Goal: Task Accomplishment & Management: Manage account settings

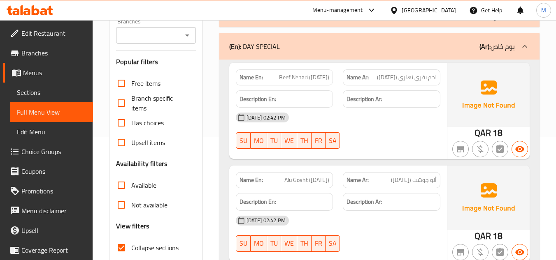
scroll to position [123, 0]
click at [400, 140] on div "18-09-2025 02:42 PM SU MO TU WE TH FR SA" at bounding box center [338, 131] width 214 height 46
click at [522, 47] on icon at bounding box center [525, 47] width 10 height 10
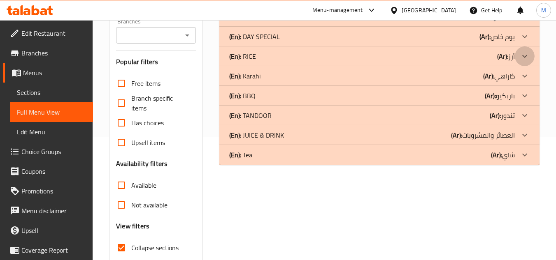
click at [524, 56] on icon at bounding box center [525, 56] width 10 height 10
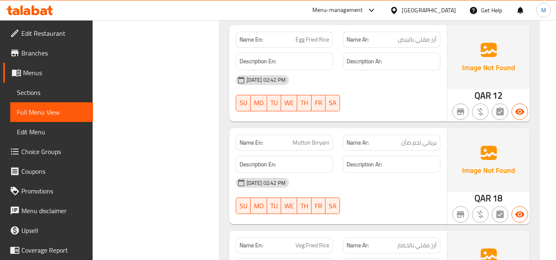
scroll to position [617, 0]
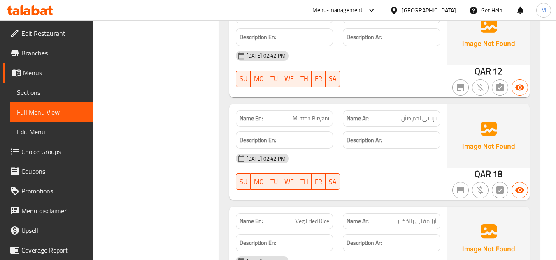
click at [414, 119] on span "برياني لحم ضأن" at bounding box center [418, 118] width 35 height 9
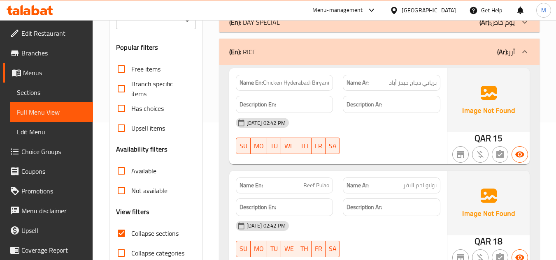
scroll to position [123, 0]
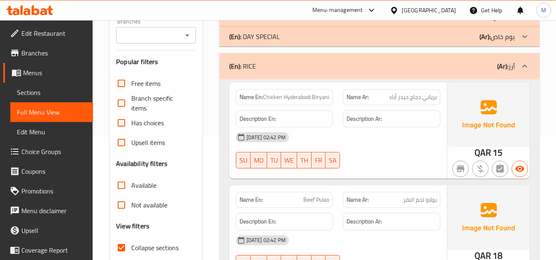
click at [521, 66] on icon at bounding box center [525, 66] width 10 height 10
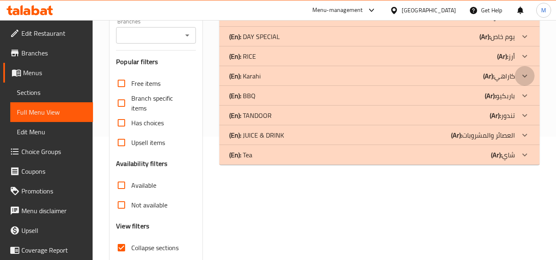
click at [525, 78] on icon at bounding box center [525, 76] width 10 height 10
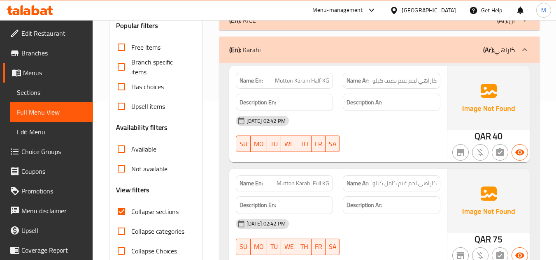
scroll to position [109, 0]
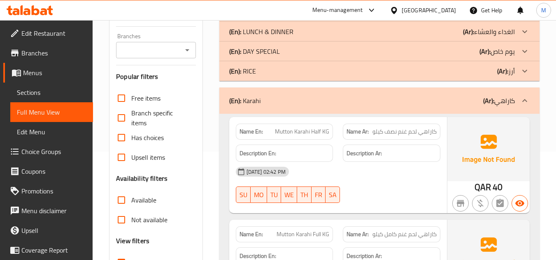
click at [525, 95] on div at bounding box center [525, 101] width 20 height 20
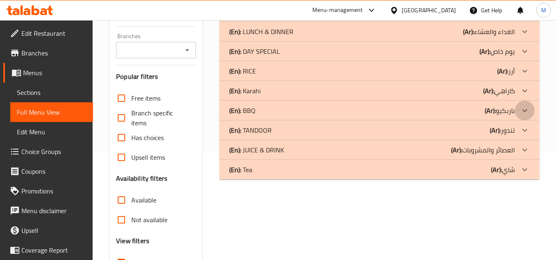
click at [527, 110] on icon at bounding box center [525, 111] width 10 height 10
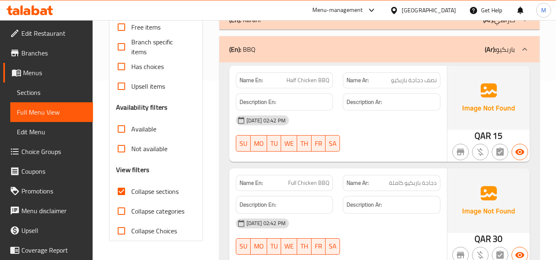
scroll to position [160, 0]
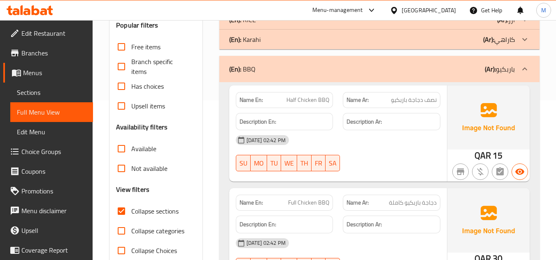
click at [527, 67] on icon at bounding box center [525, 69] width 10 height 10
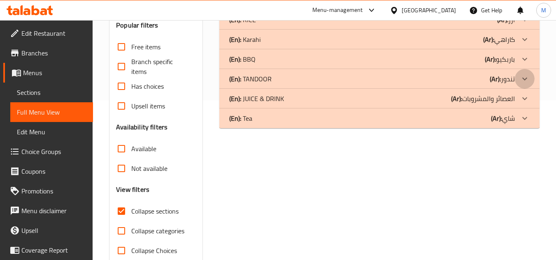
click at [526, 78] on icon at bounding box center [525, 79] width 10 height 10
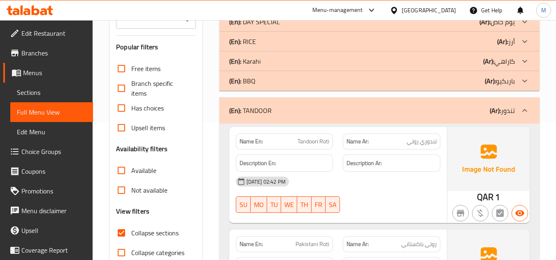
scroll to position [78, 0]
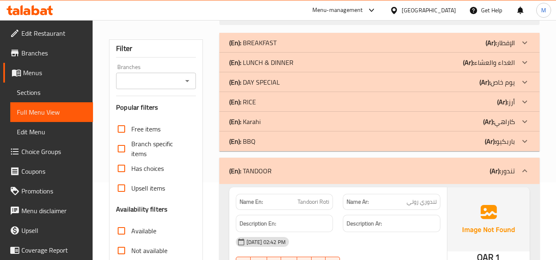
click at [522, 173] on icon at bounding box center [525, 171] width 10 height 10
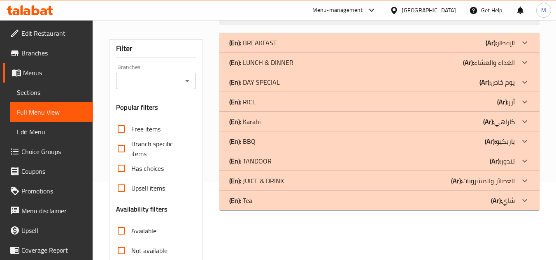
click at [526, 179] on icon at bounding box center [525, 181] width 10 height 10
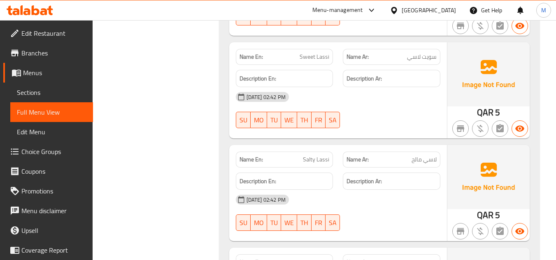
scroll to position [79, 0]
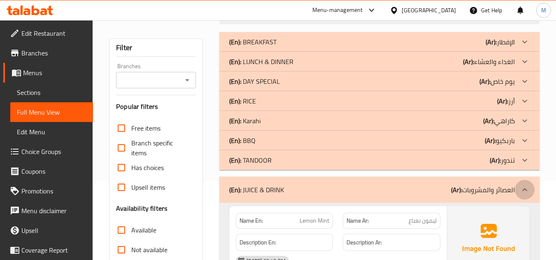
click at [525, 188] on icon at bounding box center [524, 189] width 5 height 3
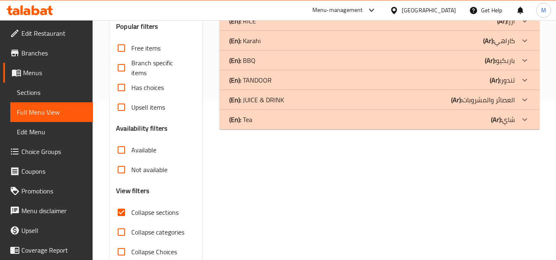
scroll to position [161, 0]
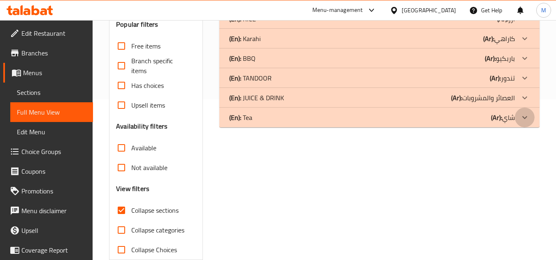
click at [522, 122] on icon at bounding box center [525, 118] width 10 height 10
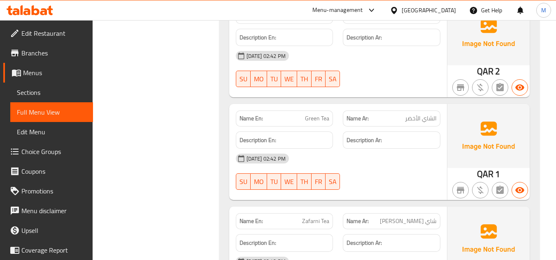
scroll to position [298, 0]
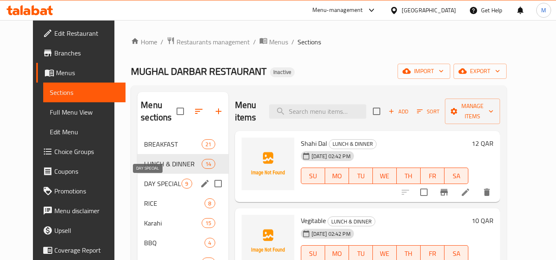
click at [165, 181] on span "DAY SPECIAL" at bounding box center [162, 184] width 37 height 10
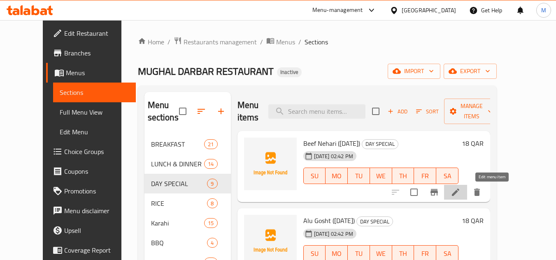
click at [459, 196] on icon at bounding box center [455, 192] width 7 height 7
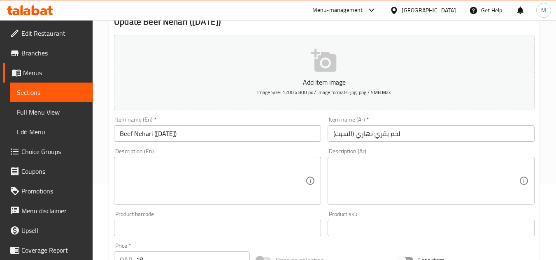
scroll to position [82, 0]
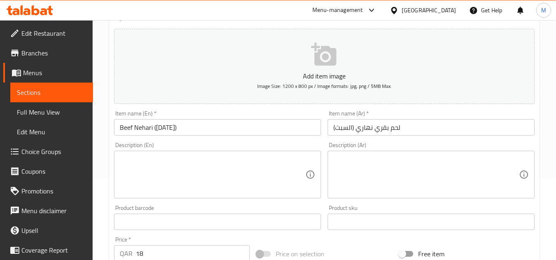
click at [168, 128] on input "Beef Nehari (Saturday)" at bounding box center [217, 127] width 207 height 16
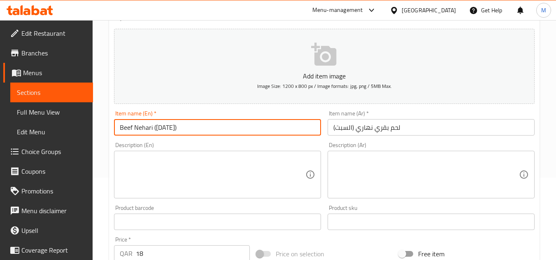
click at [168, 128] on input "Beef Nehari (Saturday)" at bounding box center [217, 127] width 207 height 16
click at [152, 128] on input "Beef Nehari (Saturday)" at bounding box center [217, 127] width 207 height 16
drag, startPoint x: 154, startPoint y: 129, endPoint x: 249, endPoint y: 122, distance: 95.3
click at [249, 122] on input "Beef Nehari (Saturday)" at bounding box center [217, 127] width 207 height 16
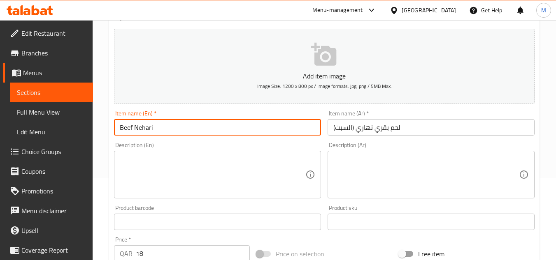
type input "Beef Nehari"
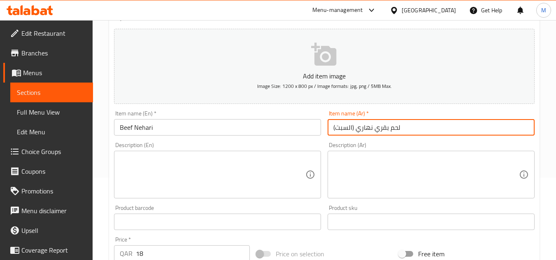
drag, startPoint x: 354, startPoint y: 129, endPoint x: 293, endPoint y: 129, distance: 60.5
click at [293, 129] on div "Add item image Image Size: 1200 x 800 px / Image formats: jpg, png / 5MB Max. I…" at bounding box center [324, 203] width 427 height 355
type input "لحم بقري نهاري"
click at [295, 141] on div "Description (En) Description (En)" at bounding box center [218, 170] width 214 height 63
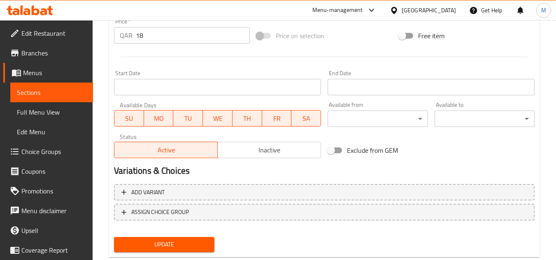
scroll to position [321, 0]
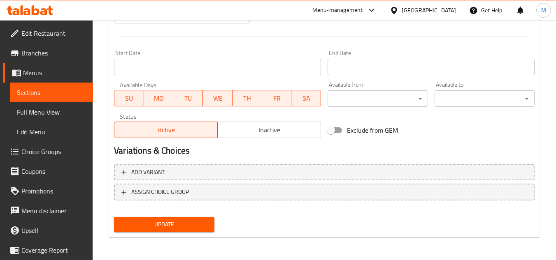
click at [129, 100] on span "SU" at bounding box center [129, 99] width 23 height 12
click at [154, 97] on span "MO" at bounding box center [158, 99] width 23 height 12
click at [191, 99] on span "TU" at bounding box center [188, 99] width 23 height 12
click at [223, 98] on span "WE" at bounding box center [217, 99] width 23 height 12
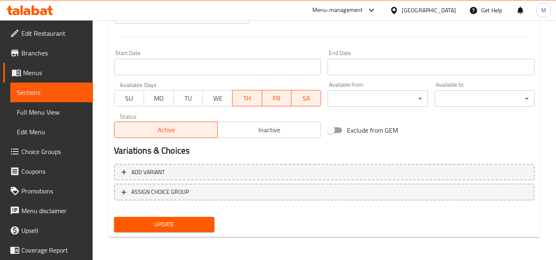
click at [250, 95] on span "TH" at bounding box center [247, 99] width 23 height 12
click at [271, 98] on span "FR" at bounding box center [276, 99] width 23 height 12
click at [206, 220] on span "Update" at bounding box center [164, 225] width 87 height 10
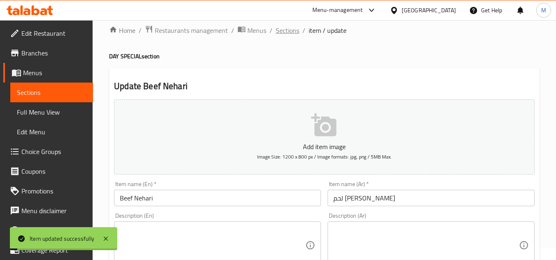
scroll to position [0, 0]
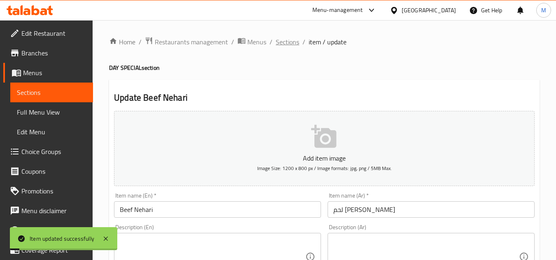
click at [286, 44] on span "Sections" at bounding box center [287, 42] width 23 height 10
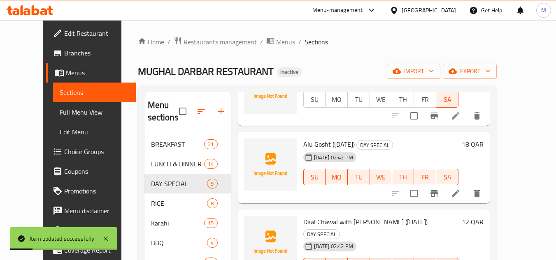
scroll to position [82, 0]
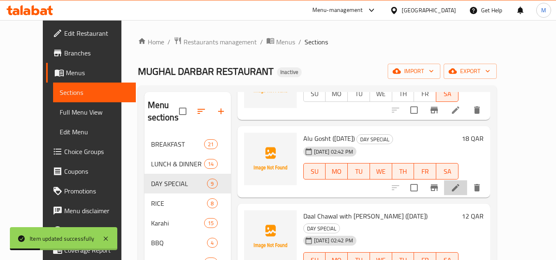
click at [467, 193] on li at bounding box center [455, 188] width 23 height 15
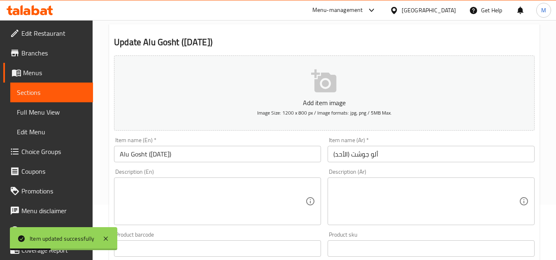
scroll to position [123, 0]
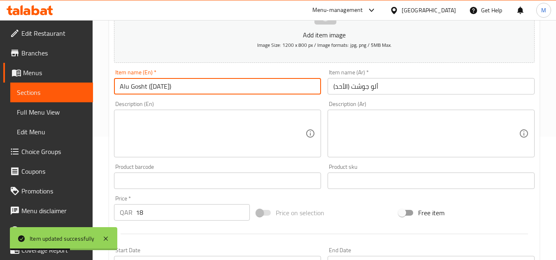
drag, startPoint x: 146, startPoint y: 88, endPoint x: 207, endPoint y: 89, distance: 60.5
click at [207, 89] on input "Alu Gosht ([DATE])" at bounding box center [217, 86] width 207 height 16
type input "Alu Gosht"
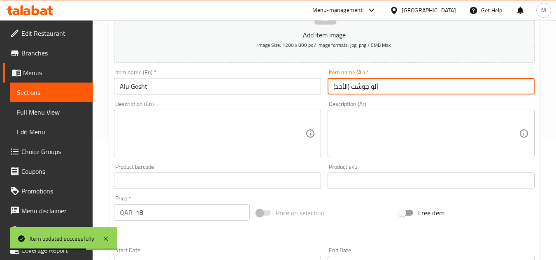
drag, startPoint x: 350, startPoint y: 90, endPoint x: 310, endPoint y: 87, distance: 40.4
click at [310, 87] on div "Add item image Image Size: 1200 x 800 px / Image formats: jpg, png / 5MB Max. I…" at bounding box center [324, 161] width 427 height 355
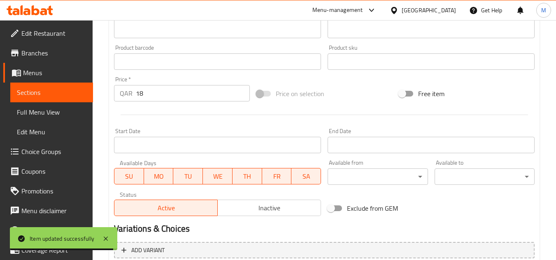
scroll to position [321, 0]
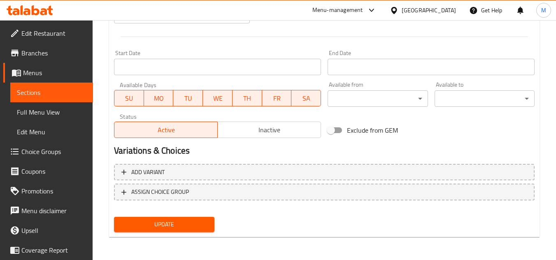
type input "ألو جوشت"
click at [159, 99] on span "MO" at bounding box center [158, 99] width 23 height 12
click at [193, 99] on span "TU" at bounding box center [188, 99] width 23 height 12
click at [225, 99] on span "WE" at bounding box center [217, 99] width 23 height 12
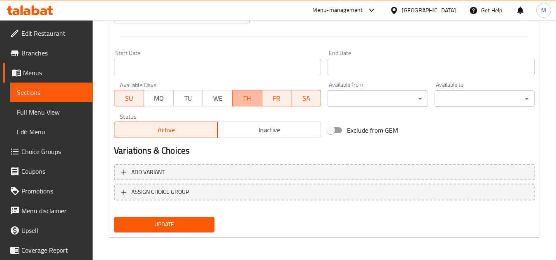
click at [244, 99] on span "TH" at bounding box center [247, 99] width 23 height 12
click at [269, 99] on span "FR" at bounding box center [276, 99] width 23 height 12
click at [307, 98] on span "SA" at bounding box center [306, 99] width 23 height 12
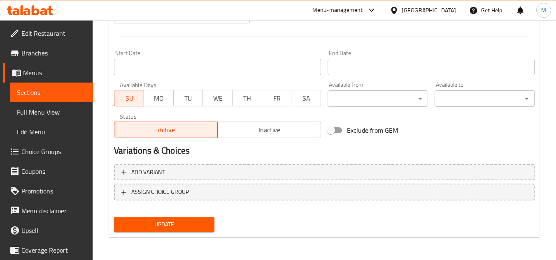
click at [202, 223] on span "Update" at bounding box center [164, 225] width 87 height 10
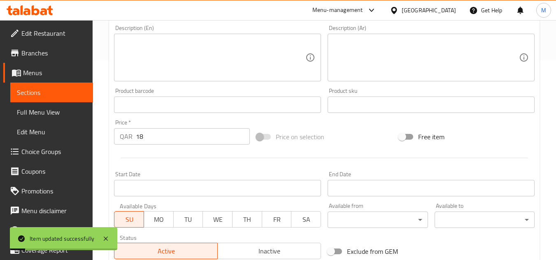
scroll to position [0, 0]
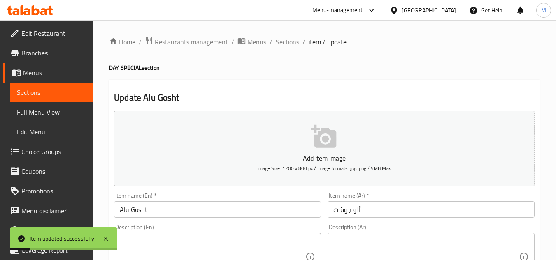
click at [286, 38] on span "Sections" at bounding box center [287, 42] width 23 height 10
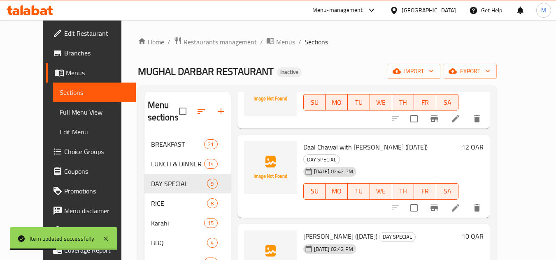
scroll to position [165, 0]
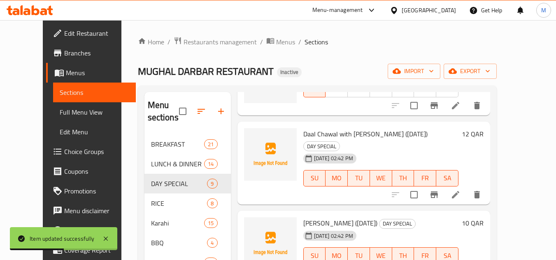
click at [467, 188] on li at bounding box center [455, 195] width 23 height 15
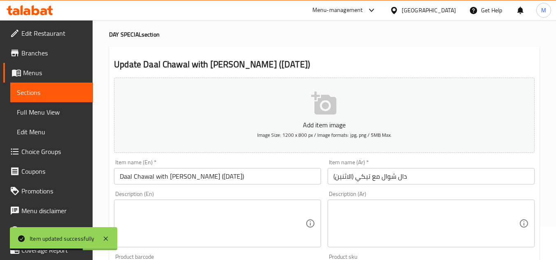
scroll to position [123, 0]
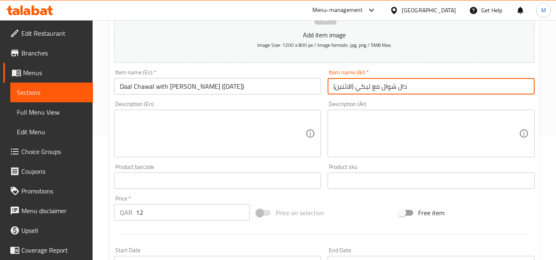
drag, startPoint x: 355, startPoint y: 89, endPoint x: 315, endPoint y: 88, distance: 39.9
click at [316, 88] on div "Add item image Image Size: 1200 x 800 px / Image formats: jpg, png / 5MB Max. I…" at bounding box center [324, 161] width 427 height 355
type input "دال شوال مع تيكي"
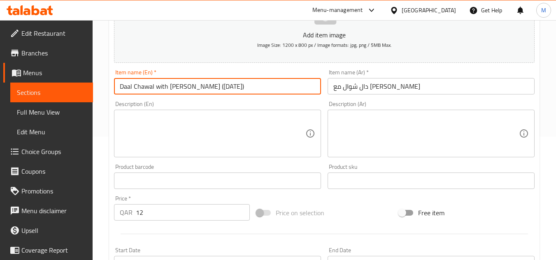
drag, startPoint x: 181, startPoint y: 86, endPoint x: 233, endPoint y: 86, distance: 52.3
click at [233, 86] on input "Daal Chawal with [PERSON_NAME] ([DATE])" at bounding box center [217, 86] width 207 height 16
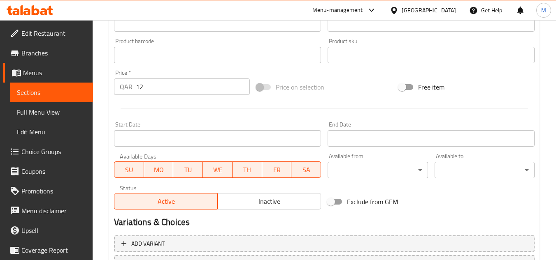
scroll to position [288, 0]
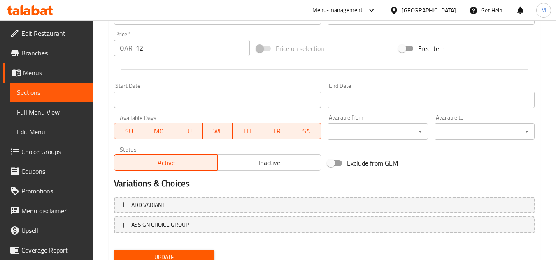
type input "Daal Chawal with Tikki"
click at [139, 135] on span "SU" at bounding box center [129, 131] width 23 height 12
click at [202, 134] on button "TU" at bounding box center [188, 131] width 30 height 16
click at [218, 132] on span "WE" at bounding box center [217, 131] width 23 height 12
click at [251, 131] on span "TH" at bounding box center [247, 131] width 23 height 12
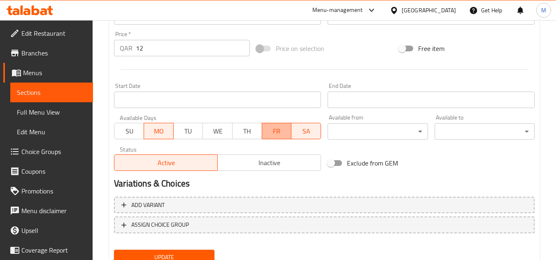
click at [273, 131] on span "FR" at bounding box center [276, 131] width 23 height 12
click at [305, 131] on span "SA" at bounding box center [306, 131] width 23 height 12
click at [185, 255] on span "Update" at bounding box center [164, 258] width 87 height 10
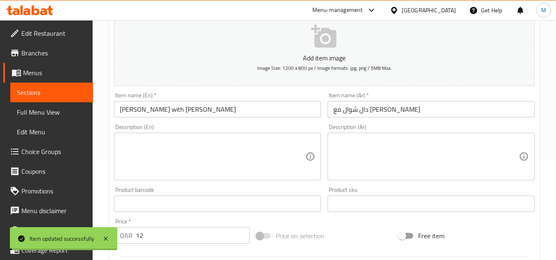
scroll to position [0, 0]
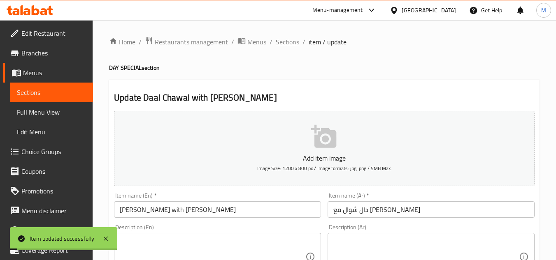
click at [281, 42] on span "Sections" at bounding box center [287, 42] width 23 height 10
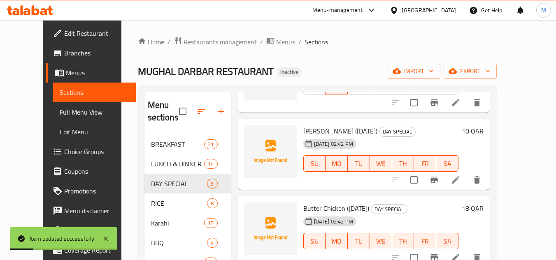
scroll to position [247, 0]
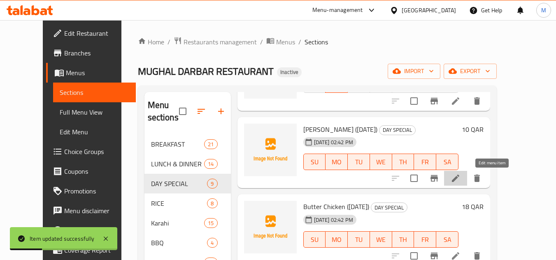
click at [460, 182] on icon at bounding box center [456, 179] width 10 height 10
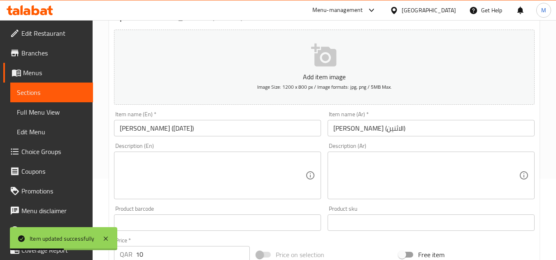
scroll to position [82, 0]
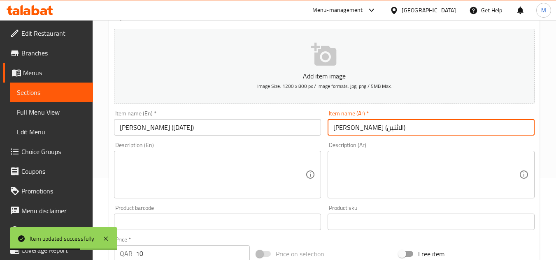
drag, startPoint x: 355, startPoint y: 129, endPoint x: 316, endPoint y: 129, distance: 38.3
click at [316, 129] on div "Add item image Image Size: 1200 x 800 px / Image formats: jpg, png / 5MB Max. I…" at bounding box center [324, 203] width 427 height 355
type input "كاري باكورا"
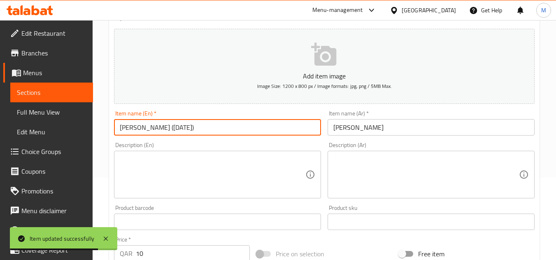
drag, startPoint x: 153, startPoint y: 126, endPoint x: 198, endPoint y: 132, distance: 45.7
click at [198, 132] on input "[PERSON_NAME] ([DATE])" at bounding box center [217, 127] width 207 height 16
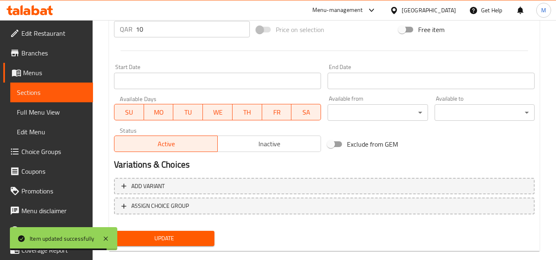
scroll to position [321, 0]
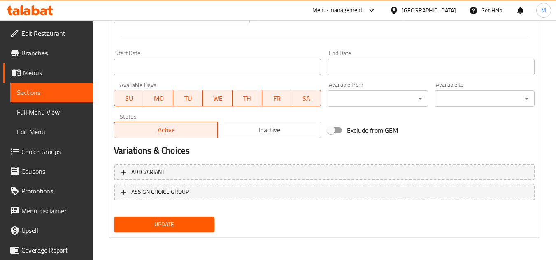
type input "Kari Pakora"
click at [132, 102] on span "SU" at bounding box center [129, 99] width 23 height 12
click at [192, 98] on span "TU" at bounding box center [188, 99] width 23 height 12
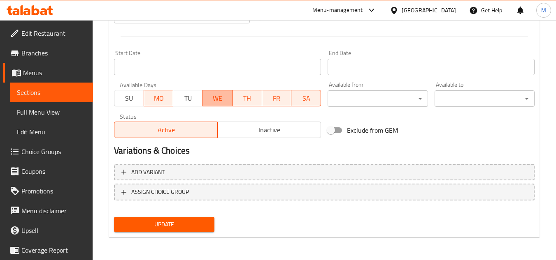
click at [224, 102] on span "WE" at bounding box center [217, 99] width 23 height 12
click at [253, 99] on span "TH" at bounding box center [247, 99] width 23 height 12
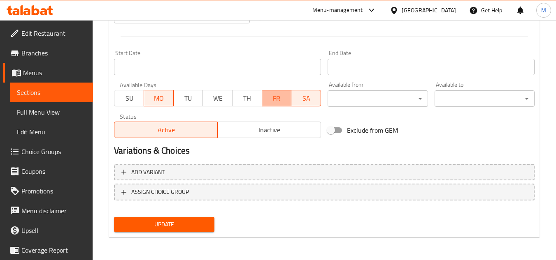
click at [287, 105] on button "FR" at bounding box center [277, 98] width 30 height 16
click at [303, 100] on span "SA" at bounding box center [306, 99] width 23 height 12
click at [193, 230] on span "Update" at bounding box center [164, 225] width 87 height 10
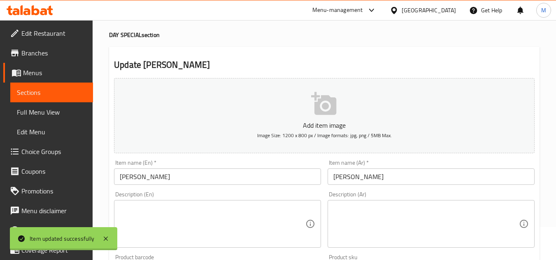
scroll to position [0, 0]
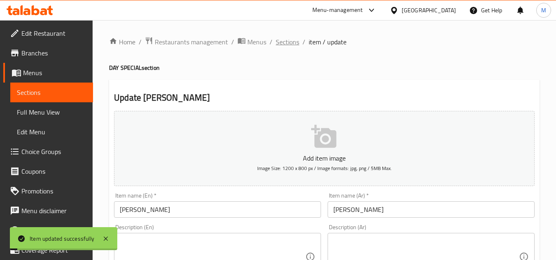
click at [285, 43] on span "Sections" at bounding box center [287, 42] width 23 height 10
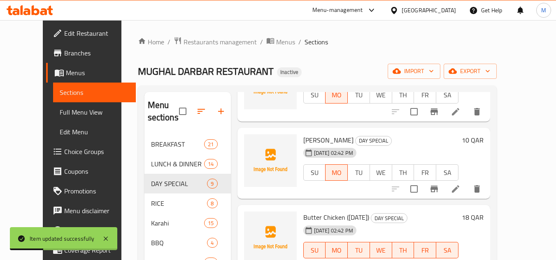
scroll to position [288, 0]
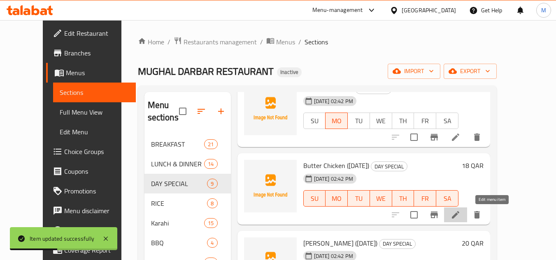
click at [459, 215] on icon at bounding box center [455, 214] width 7 height 7
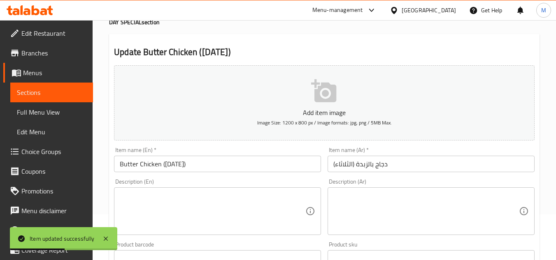
scroll to position [82, 0]
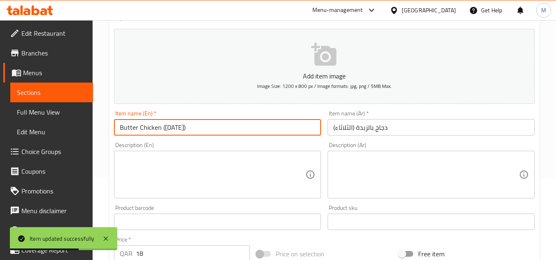
drag, startPoint x: 161, startPoint y: 128, endPoint x: 207, endPoint y: 133, distance: 46.3
click at [207, 133] on input "Butter Chicken ([DATE])" at bounding box center [217, 127] width 207 height 16
type input "Butter Chicken"
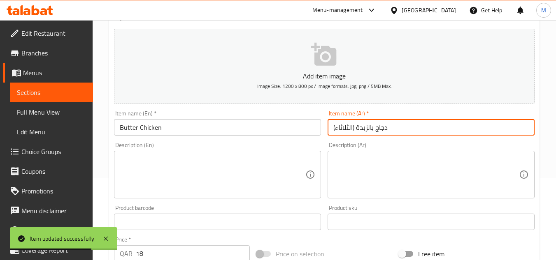
drag, startPoint x: 356, startPoint y: 132, endPoint x: 313, endPoint y: 132, distance: 42.8
click at [313, 132] on div "Add item image Image Size: 1200 x 800 px / Image formats: jpg, png / 5MB Max. I…" at bounding box center [324, 203] width 427 height 355
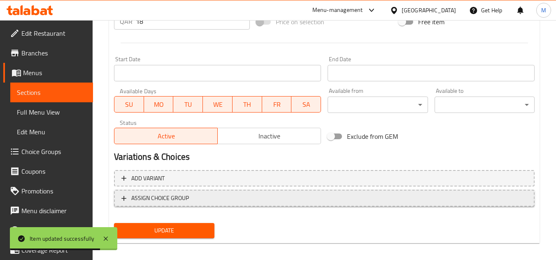
scroll to position [321, 0]
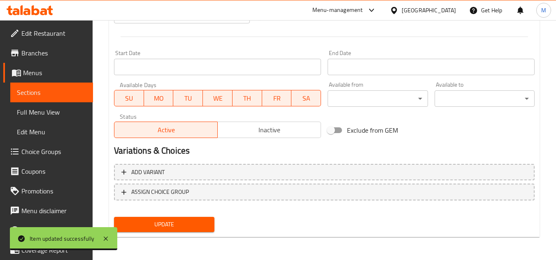
type input "دجاج بالزبدة"
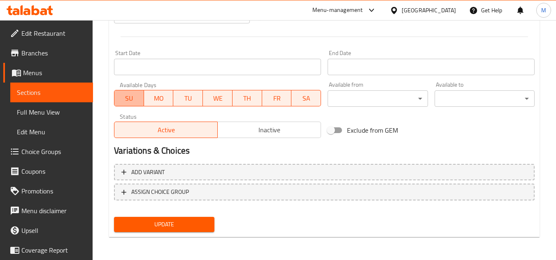
click at [130, 100] on span "SU" at bounding box center [129, 99] width 23 height 12
click at [153, 100] on span "MO" at bounding box center [158, 99] width 23 height 12
click at [220, 95] on span "WE" at bounding box center [217, 99] width 23 height 12
click at [244, 98] on span "TH" at bounding box center [247, 99] width 23 height 12
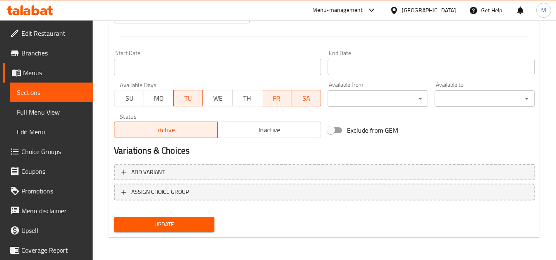
click at [281, 100] on span "FR" at bounding box center [276, 99] width 23 height 12
click at [300, 100] on span "SA" at bounding box center [306, 99] width 23 height 12
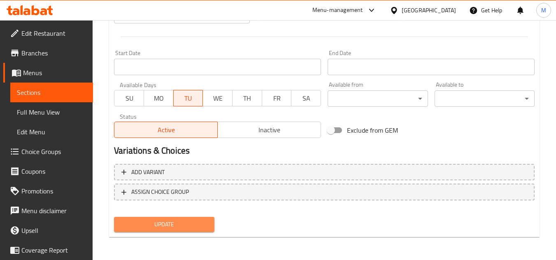
click at [200, 219] on button "Update" at bounding box center [164, 224] width 100 height 15
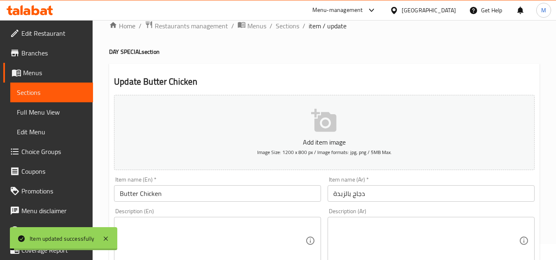
scroll to position [0, 0]
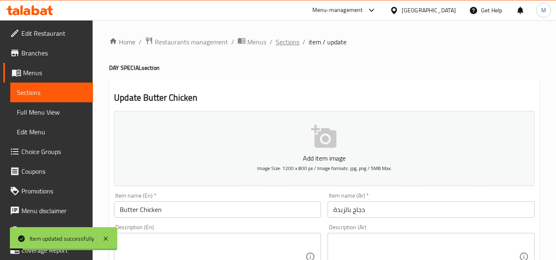
click at [282, 44] on span "Sections" at bounding box center [287, 42] width 23 height 10
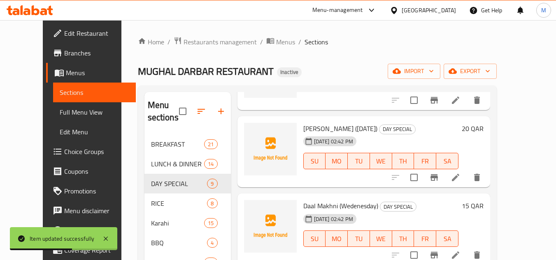
scroll to position [388, 0]
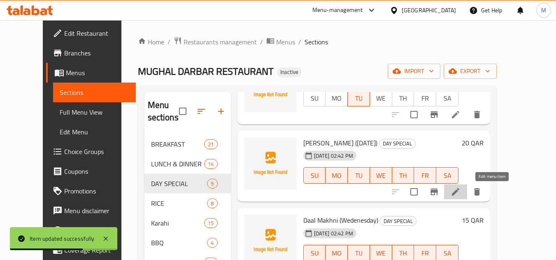
click at [460, 191] on icon at bounding box center [456, 192] width 10 height 10
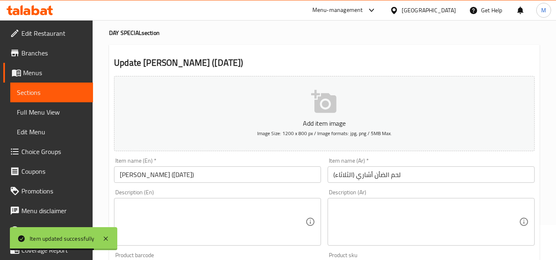
scroll to position [82, 0]
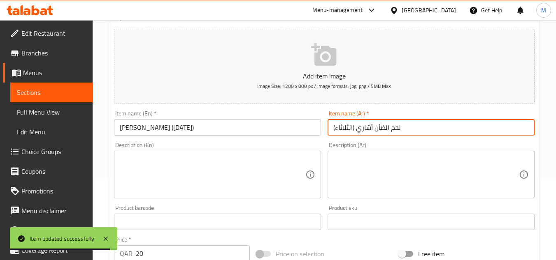
drag, startPoint x: 356, startPoint y: 130, endPoint x: 301, endPoint y: 130, distance: 54.7
click at [301, 130] on div "Add item image Image Size: 1200 x 800 px / Image formats: jpg, png / 5MB Max. I…" at bounding box center [324, 203] width 427 height 355
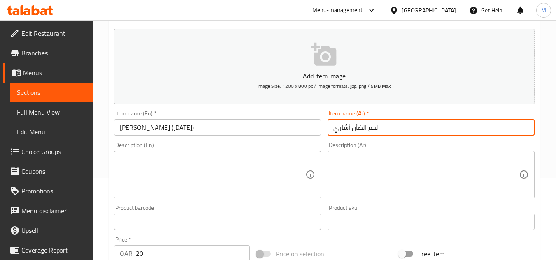
type input "لحم الضأن أشاري"
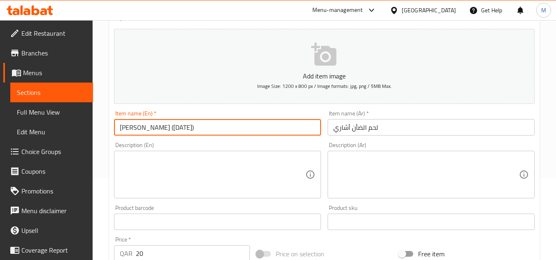
drag, startPoint x: 161, startPoint y: 128, endPoint x: 229, endPoint y: 131, distance: 68.4
click at [229, 131] on input "[PERSON_NAME] ([DATE])" at bounding box center [217, 127] width 207 height 16
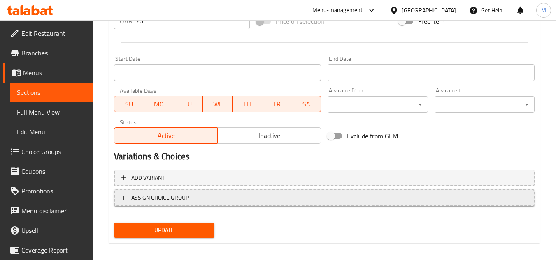
scroll to position [321, 0]
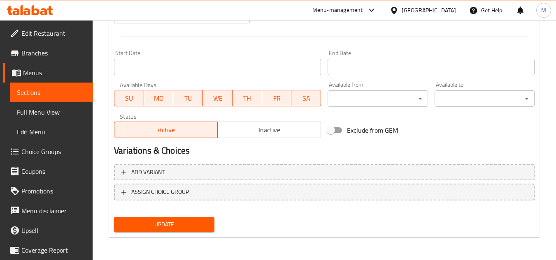
type input "Mutton Achari"
click at [131, 98] on span "SU" at bounding box center [129, 99] width 23 height 12
click at [163, 98] on span "MO" at bounding box center [158, 99] width 23 height 12
click at [211, 99] on span "WE" at bounding box center [217, 99] width 23 height 12
click at [261, 99] on button "TH" at bounding box center [247, 98] width 30 height 16
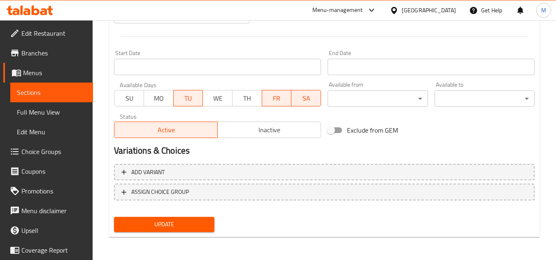
click at [279, 98] on span "FR" at bounding box center [276, 99] width 23 height 12
click at [298, 98] on span "SA" at bounding box center [306, 99] width 23 height 12
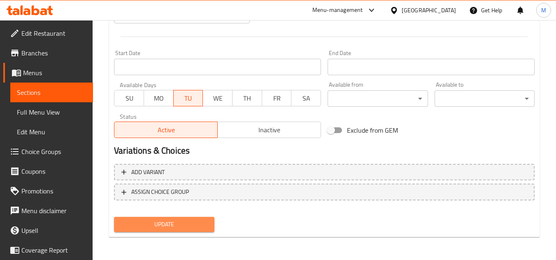
click at [186, 230] on button "Update" at bounding box center [164, 224] width 100 height 15
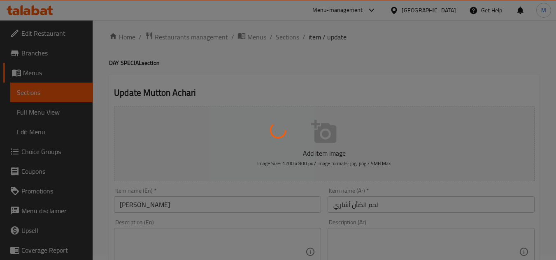
scroll to position [0, 0]
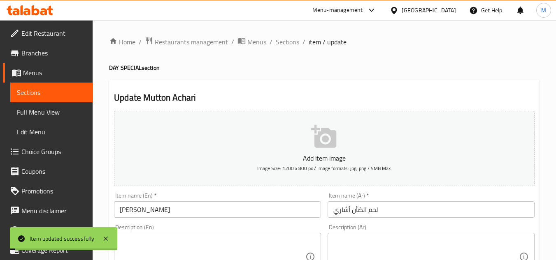
click at [285, 45] on span "Sections" at bounding box center [287, 42] width 23 height 10
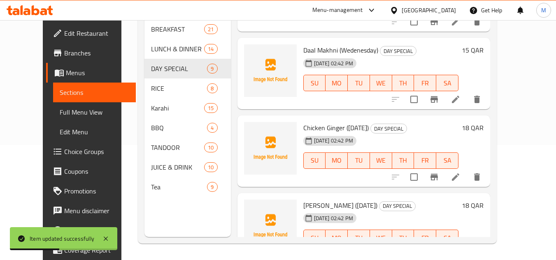
scroll to position [430, 0]
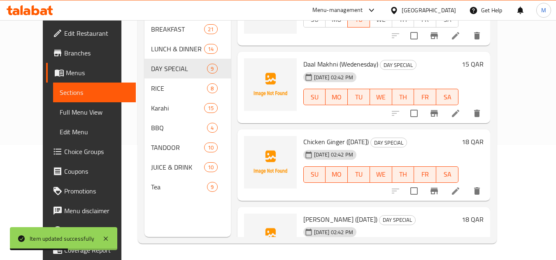
click at [467, 118] on li at bounding box center [455, 113] width 23 height 15
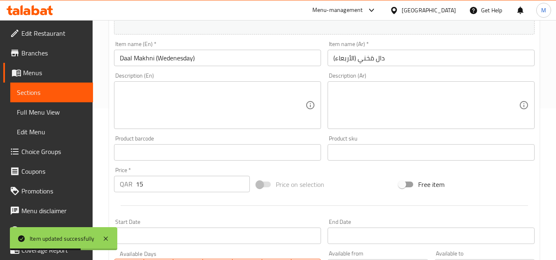
scroll to position [165, 0]
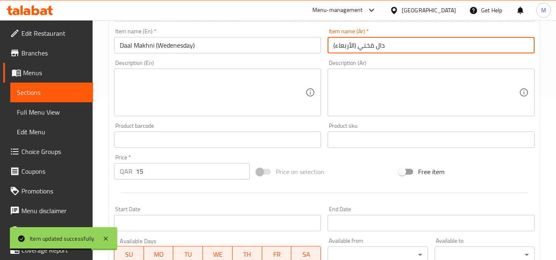
drag, startPoint x: 356, startPoint y: 48, endPoint x: 316, endPoint y: 48, distance: 39.5
click at [316, 48] on div "Add item image Image Size: 1200 x 800 px / Image formats: jpg, png / 5MB Max. I…" at bounding box center [324, 120] width 427 height 355
type input "دال مَخني"
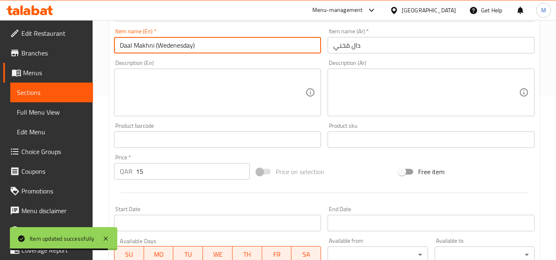
drag, startPoint x: 155, startPoint y: 46, endPoint x: 218, endPoint y: 50, distance: 63.9
click at [218, 50] on input "Daal Makhni (Wedenesday)" at bounding box center [217, 45] width 207 height 16
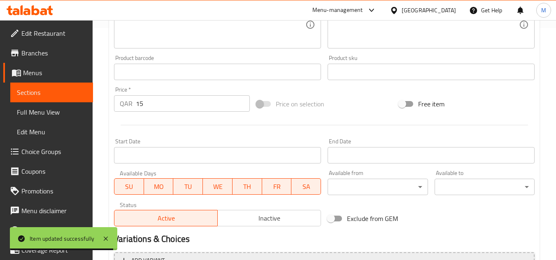
scroll to position [321, 0]
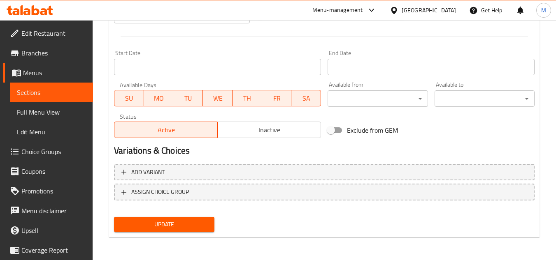
type input "Daal Makhni"
click at [128, 95] on span "SU" at bounding box center [129, 99] width 23 height 12
click at [160, 95] on span "MO" at bounding box center [158, 99] width 23 height 12
click at [188, 96] on span "TU" at bounding box center [188, 99] width 23 height 12
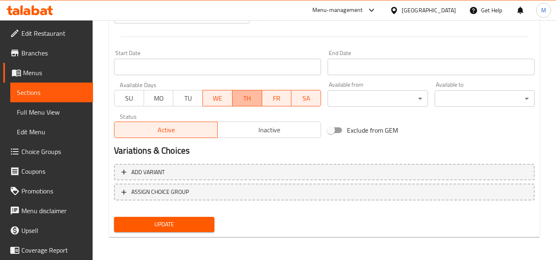
click at [242, 97] on span "TH" at bounding box center [247, 99] width 23 height 12
click at [284, 98] on span "FR" at bounding box center [276, 99] width 23 height 12
click at [311, 98] on span "SA" at bounding box center [306, 99] width 23 height 12
click at [191, 218] on button "Update" at bounding box center [164, 224] width 100 height 15
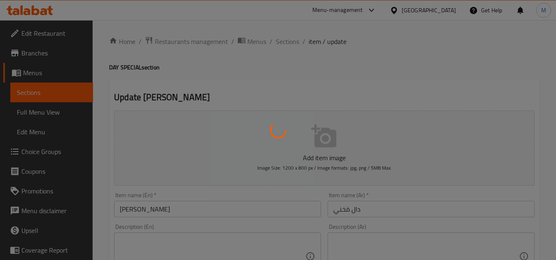
scroll to position [0, 0]
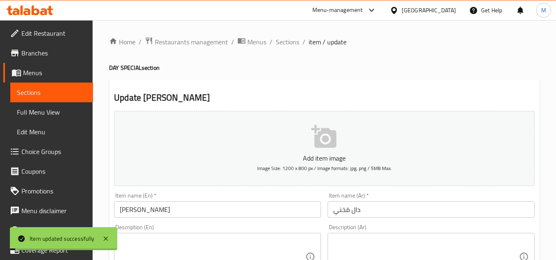
click at [289, 42] on span "Sections" at bounding box center [287, 42] width 23 height 10
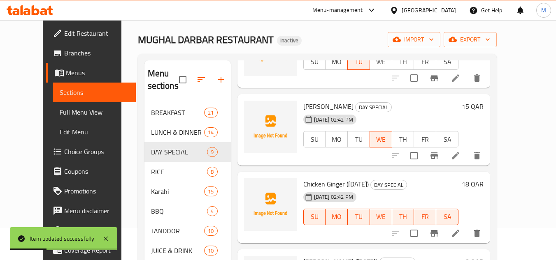
scroll to position [82, 0]
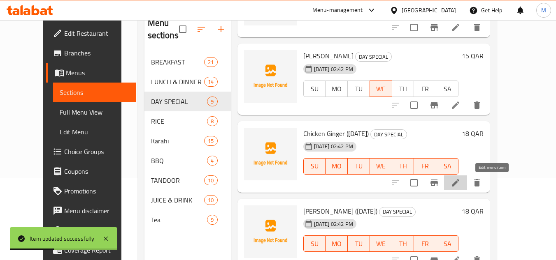
click at [460, 183] on icon at bounding box center [456, 183] width 10 height 10
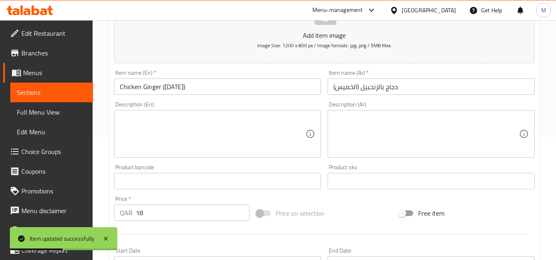
scroll to position [123, 0]
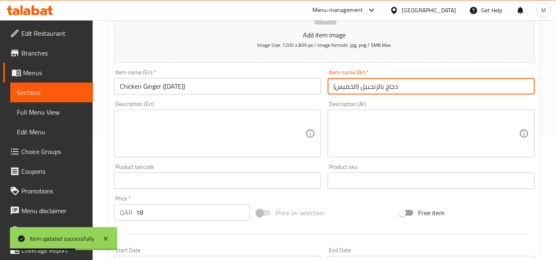
drag, startPoint x: 359, startPoint y: 87, endPoint x: 304, endPoint y: 87, distance: 54.7
click at [304, 87] on div "Add item image Image Size: 1200 x 800 px / Image formats: jpg, png / 5MB Max. I…" at bounding box center [324, 161] width 427 height 355
type input "دجاج بالزنجبيل"
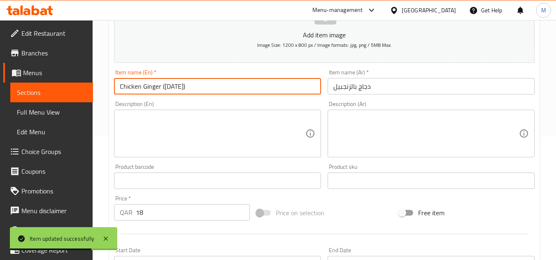
drag, startPoint x: 161, startPoint y: 90, endPoint x: 225, endPoint y: 86, distance: 63.5
click at [225, 86] on input "Chicken Ginger ([DATE])" at bounding box center [217, 86] width 207 height 16
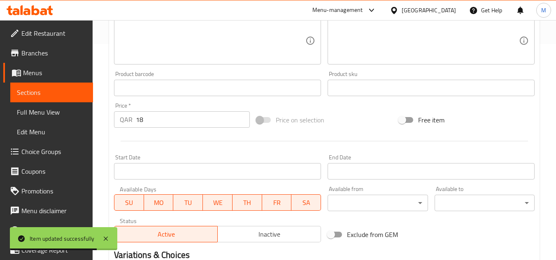
scroll to position [321, 0]
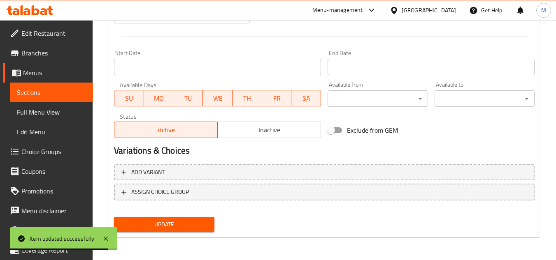
type input "Chicken Ginger"
click at [134, 95] on span "SU" at bounding box center [129, 99] width 23 height 12
click at [156, 98] on span "MO" at bounding box center [158, 99] width 23 height 12
click at [188, 95] on span "TU" at bounding box center [188, 99] width 23 height 12
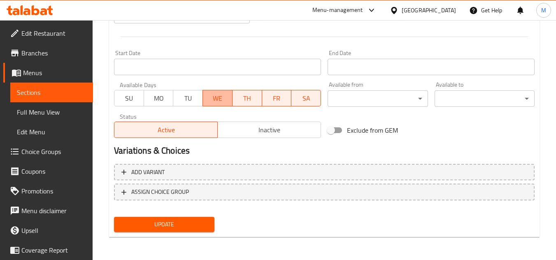
click at [222, 96] on span "WE" at bounding box center [217, 99] width 23 height 12
click at [282, 92] on button "FR" at bounding box center [277, 98] width 30 height 16
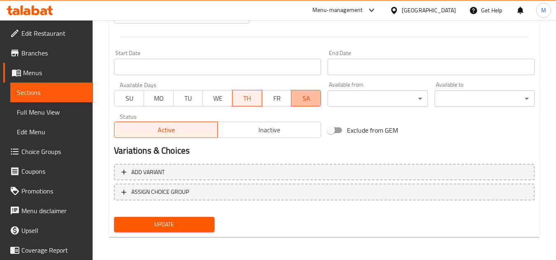
click at [307, 98] on span "SA" at bounding box center [306, 99] width 23 height 12
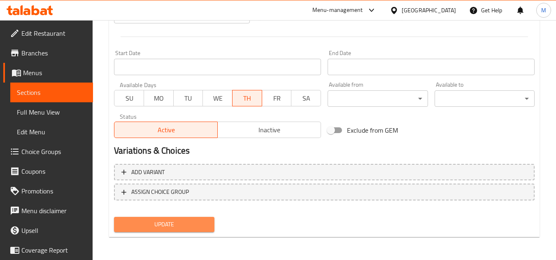
click at [200, 223] on span "Update" at bounding box center [164, 225] width 87 height 10
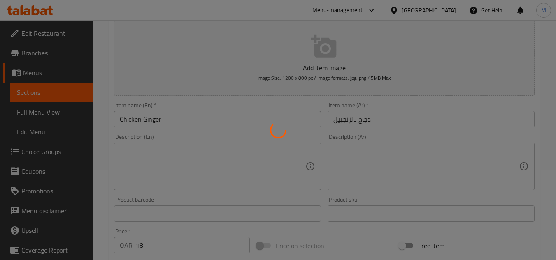
scroll to position [0, 0]
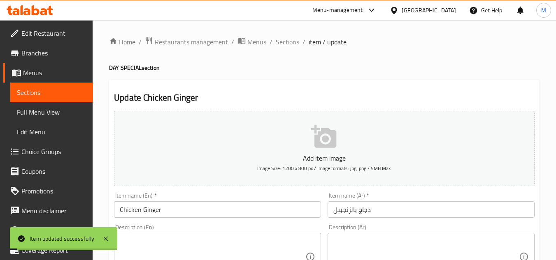
click at [285, 45] on span "Sections" at bounding box center [287, 42] width 23 height 10
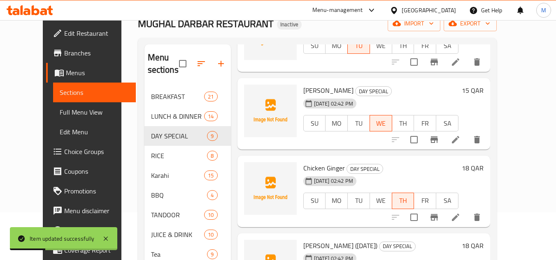
scroll to position [115, 0]
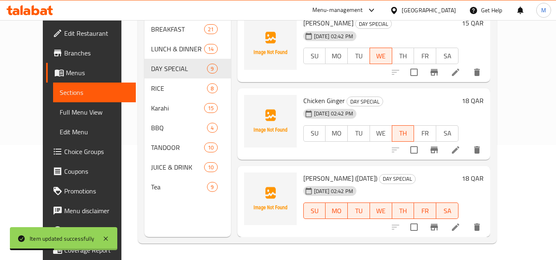
click at [467, 229] on li at bounding box center [455, 227] width 23 height 15
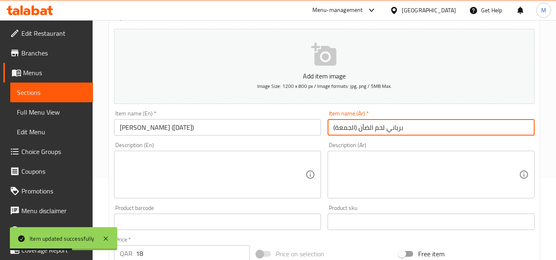
drag, startPoint x: 357, startPoint y: 132, endPoint x: 309, endPoint y: 133, distance: 48.2
click at [309, 133] on div "Add item image Image Size: 1200 x 800 px / Image formats: jpg, png / 5MB Max. I…" at bounding box center [324, 203] width 427 height 355
type input "برياني لحم الضأن"
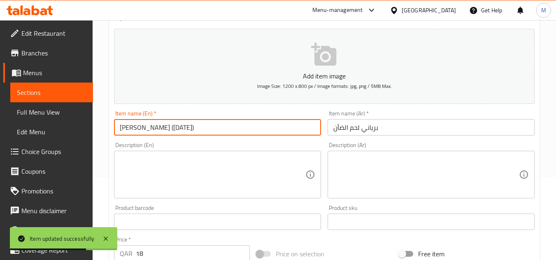
drag, startPoint x: 162, startPoint y: 130, endPoint x: 207, endPoint y: 136, distance: 45.6
click at [207, 136] on div "Item name (En)   * Mutton Biryani (Friday) Item name (En) *" at bounding box center [218, 123] width 214 height 32
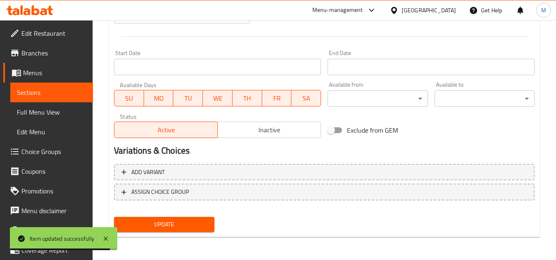
type input "Mutton Biryani"
click at [119, 96] on span "SU" at bounding box center [129, 99] width 23 height 12
click at [167, 98] on span "MO" at bounding box center [158, 99] width 23 height 12
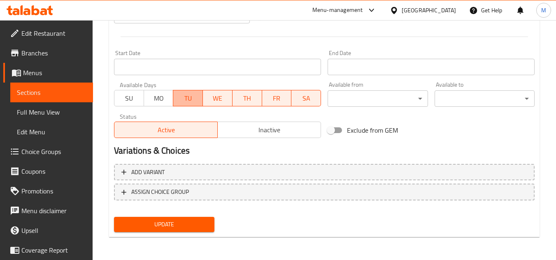
click at [194, 96] on span "TU" at bounding box center [188, 99] width 23 height 12
click at [217, 96] on span "WE" at bounding box center [217, 99] width 23 height 12
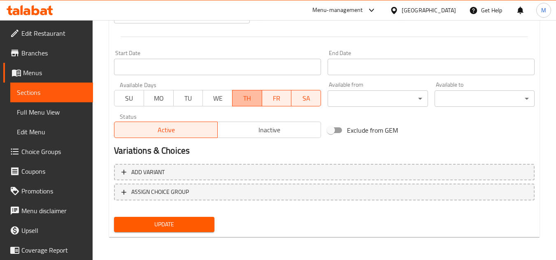
click at [240, 97] on span "TH" at bounding box center [247, 99] width 23 height 12
click at [310, 99] on span "SA" at bounding box center [306, 99] width 23 height 12
click at [203, 222] on span "Update" at bounding box center [164, 225] width 87 height 10
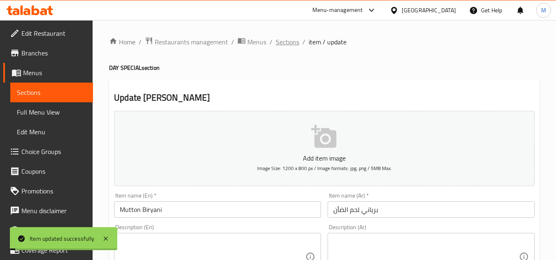
click at [291, 39] on span "Sections" at bounding box center [287, 42] width 23 height 10
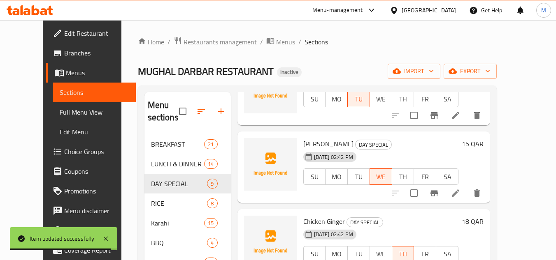
scroll to position [471, 0]
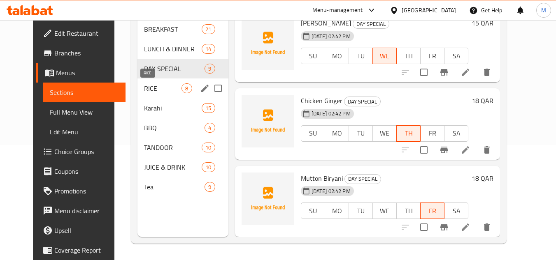
click at [159, 88] on span "RICE" at bounding box center [162, 89] width 37 height 10
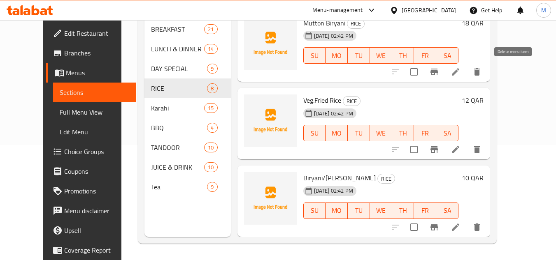
click at [482, 74] on icon "delete" at bounding box center [477, 72] width 10 height 10
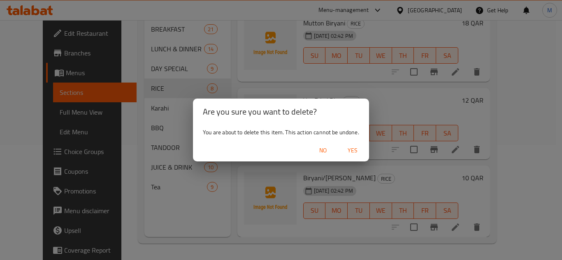
click at [357, 147] on span "Yes" at bounding box center [353, 151] width 20 height 10
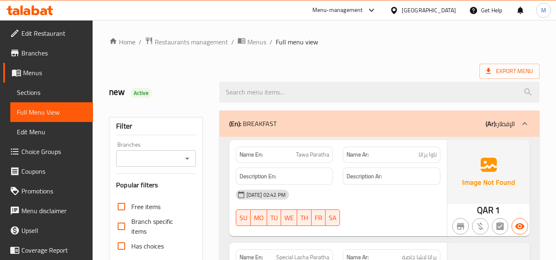
drag, startPoint x: 358, startPoint y: 82, endPoint x: 354, endPoint y: 75, distance: 8.5
click at [358, 82] on input "search" at bounding box center [379, 92] width 320 height 21
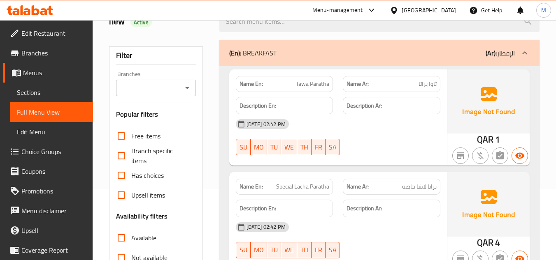
scroll to position [206, 0]
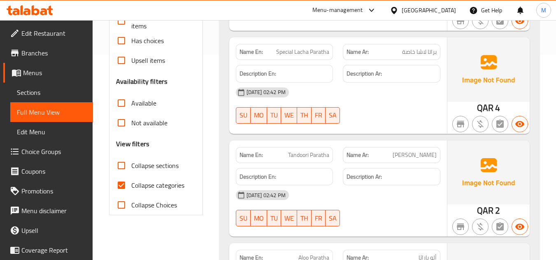
click at [119, 188] on input "Collapse categories" at bounding box center [122, 186] width 20 height 20
checkbox input "false"
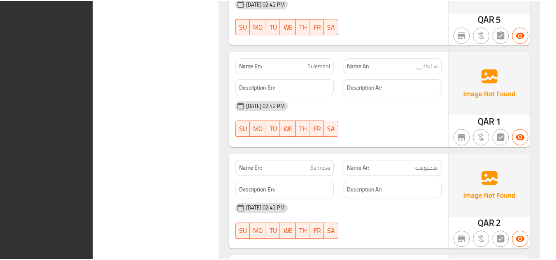
scroll to position [10487, 0]
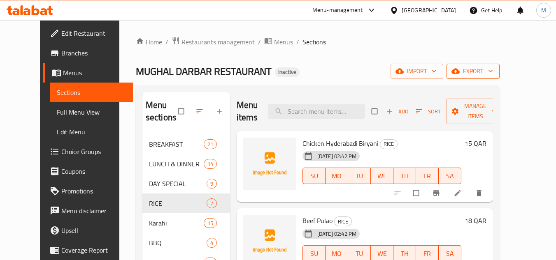
click at [460, 72] on icon "button" at bounding box center [455, 71] width 8 height 5
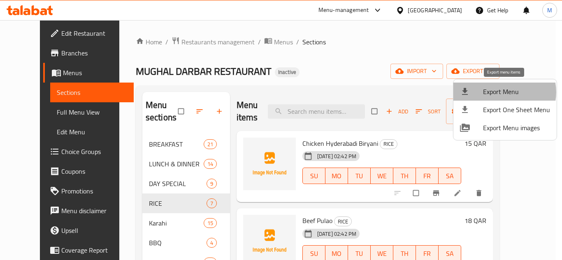
click at [504, 92] on span "Export Menu" at bounding box center [516, 92] width 67 height 10
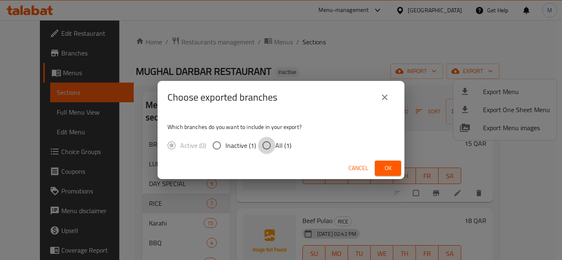
click at [265, 144] on input "All (1)" at bounding box center [266, 145] width 17 height 17
radio input "true"
click at [383, 164] on span "Ok" at bounding box center [387, 168] width 13 height 10
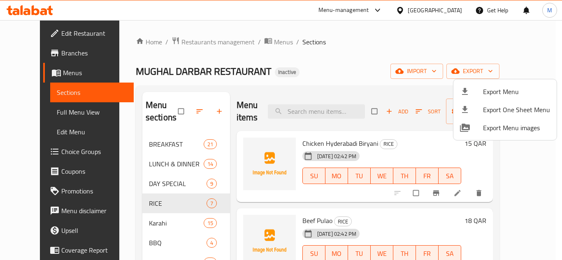
click at [160, 138] on div at bounding box center [281, 130] width 562 height 260
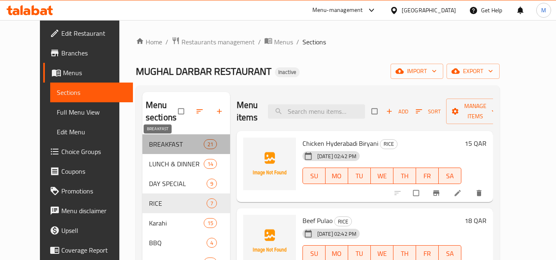
click at [160, 141] on span "BREAKFAST" at bounding box center [176, 144] width 55 height 10
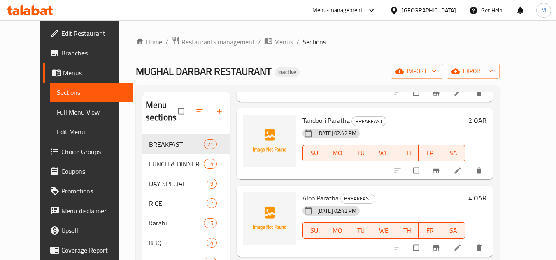
scroll to position [165, 0]
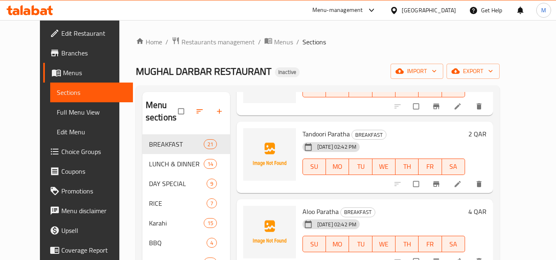
click at [481, 185] on icon "delete" at bounding box center [478, 184] width 5 height 6
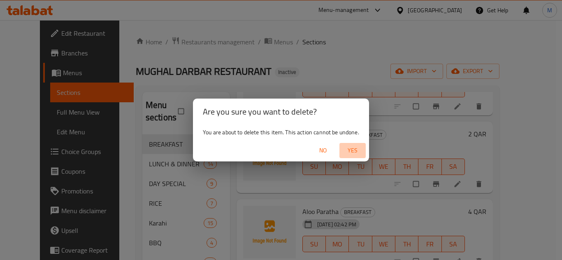
click at [351, 151] on span "Yes" at bounding box center [353, 151] width 20 height 10
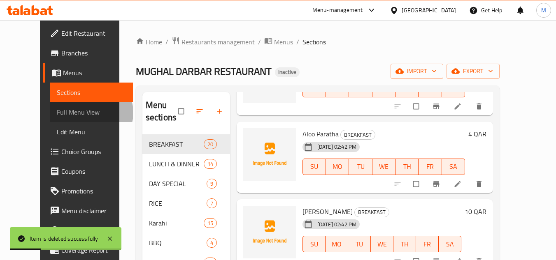
click at [57, 113] on span "Full Menu View" at bounding box center [92, 112] width 70 height 10
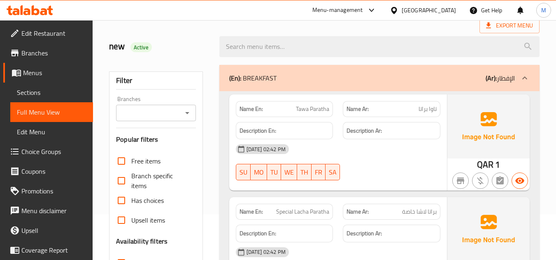
scroll to position [206, 0]
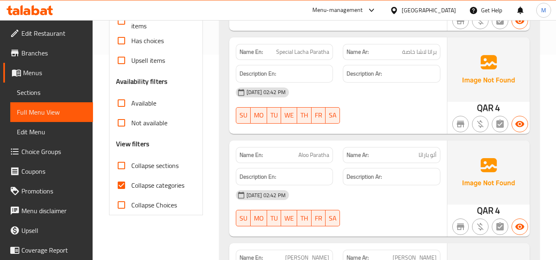
drag, startPoint x: 123, startPoint y: 188, endPoint x: 184, endPoint y: 217, distance: 68.3
click at [123, 188] on input "Collapse categories" at bounding box center [122, 186] width 20 height 20
checkbox input "false"
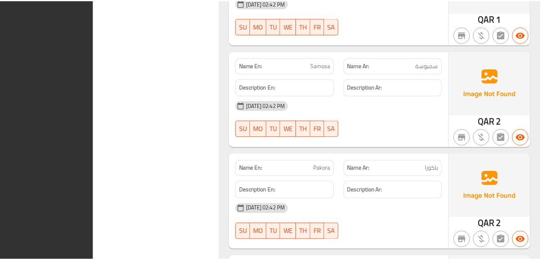
scroll to position [10411, 0]
